Goal: Information Seeking & Learning: Learn about a topic

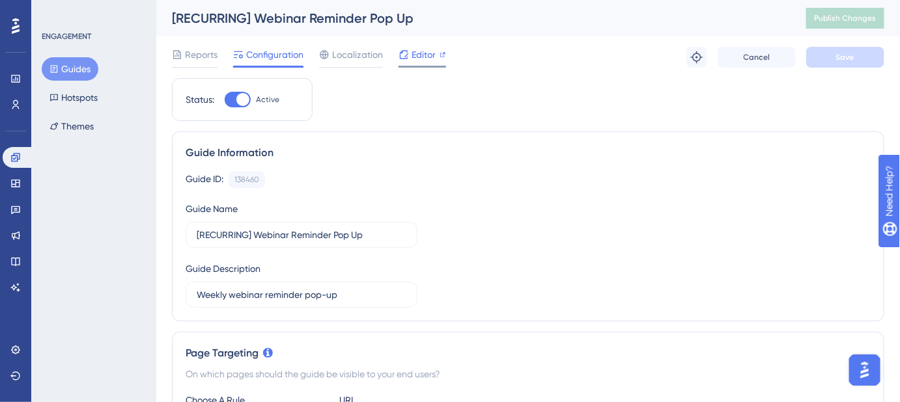
click at [425, 59] on span "Editor" at bounding box center [424, 55] width 24 height 16
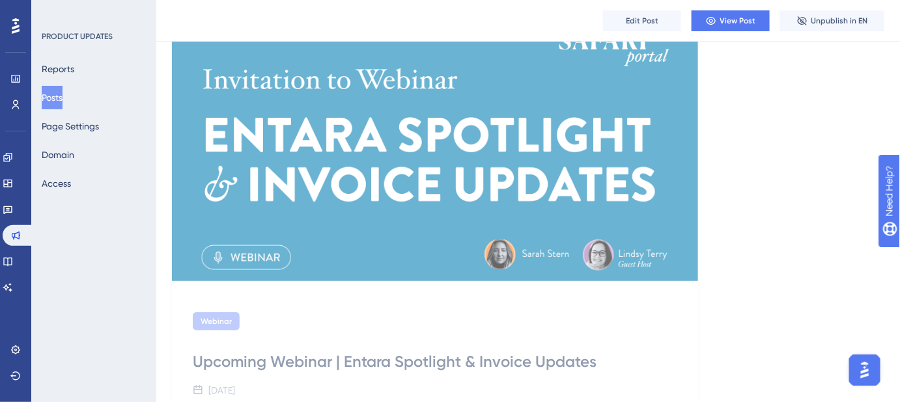
scroll to position [59, 0]
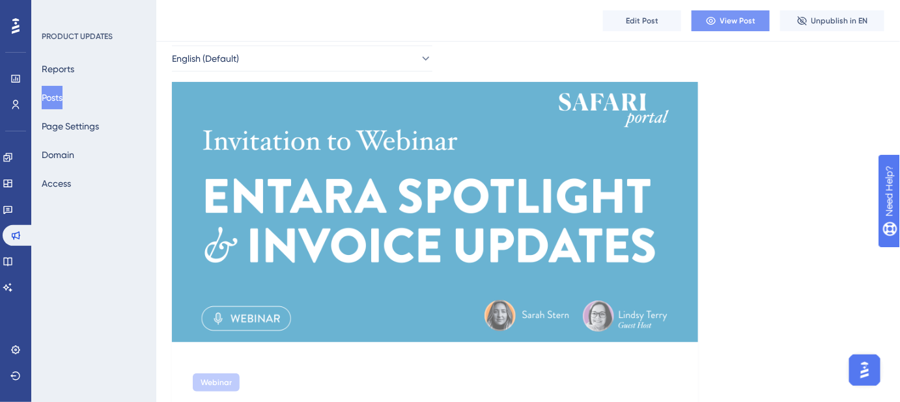
click at [739, 25] on span "View Post" at bounding box center [738, 21] width 36 height 10
